Goal: Find specific page/section: Find specific page/section

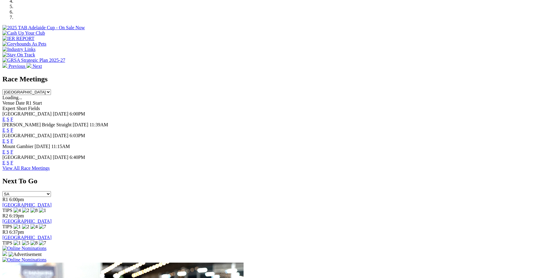
scroll to position [208, 0]
click at [13, 160] on link "F" at bounding box center [12, 162] width 3 height 5
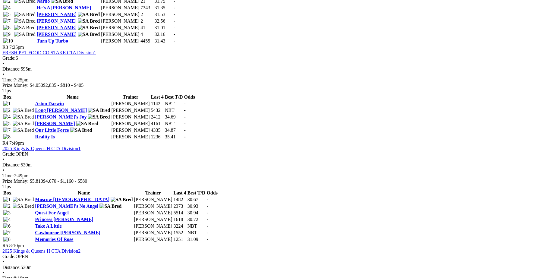
scroll to position [541, 0]
